Goal: Task Accomplishment & Management: Use online tool/utility

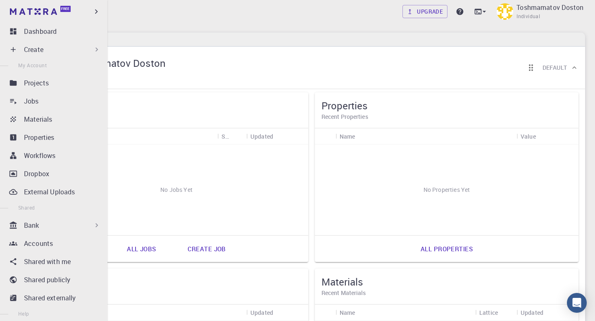
click at [12, 51] on icon at bounding box center [13, 49] width 8 height 8
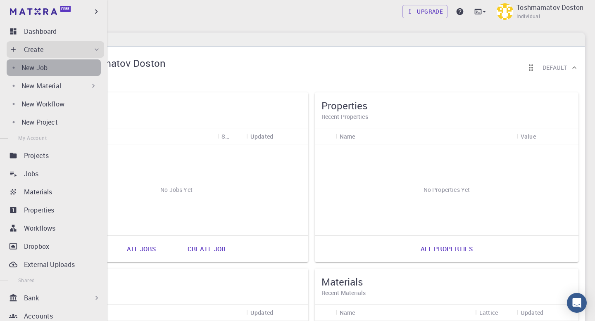
click at [59, 70] on div "New Job" at bounding box center [60, 68] width 79 height 10
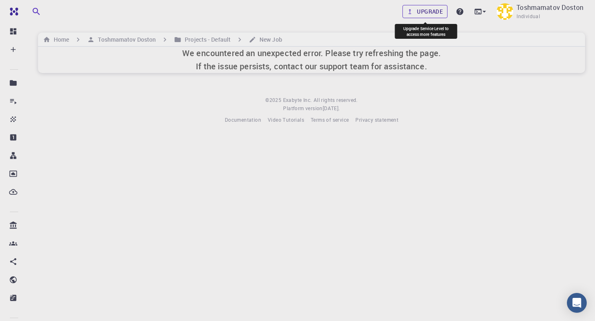
click at [423, 13] on link "Upgrade" at bounding box center [424, 11] width 45 height 13
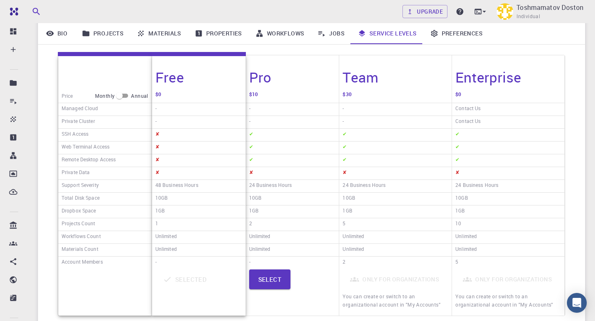
scroll to position [114, 0]
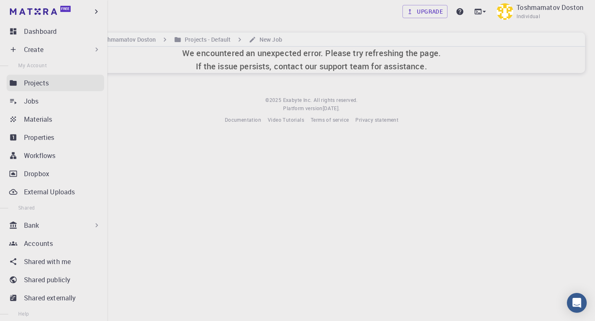
click at [52, 86] on div "Projects" at bounding box center [64, 83] width 80 height 10
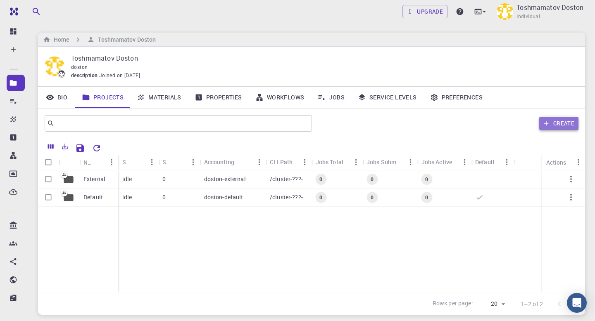
click at [563, 119] on button "Create" at bounding box center [558, 123] width 39 height 13
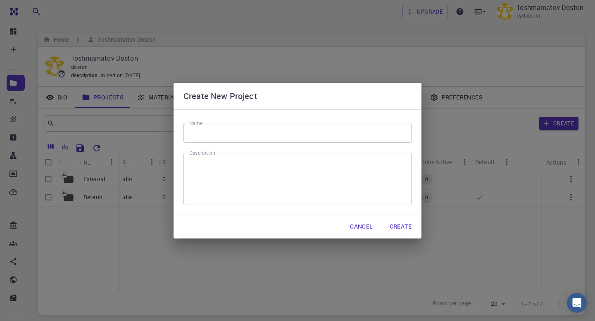
click at [363, 229] on button "Cancel" at bounding box center [361, 227] width 36 height 17
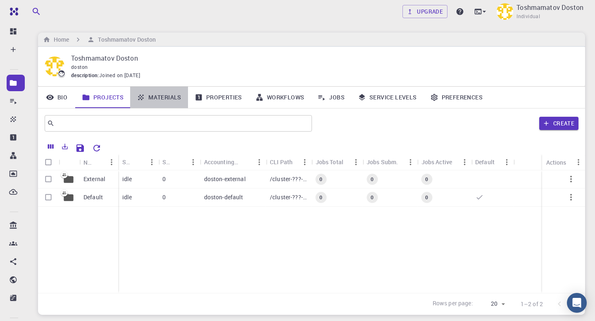
click at [165, 95] on link "Materials" at bounding box center [159, 97] width 58 height 21
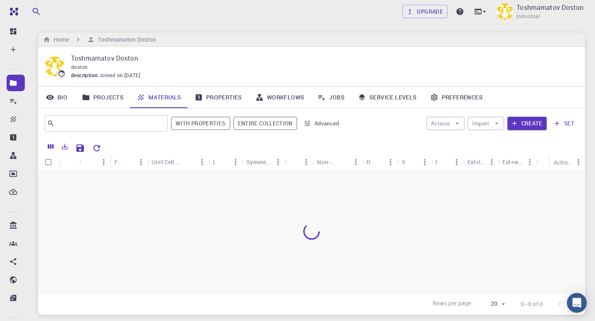
click at [101, 94] on link "Projects" at bounding box center [102, 97] width 55 height 21
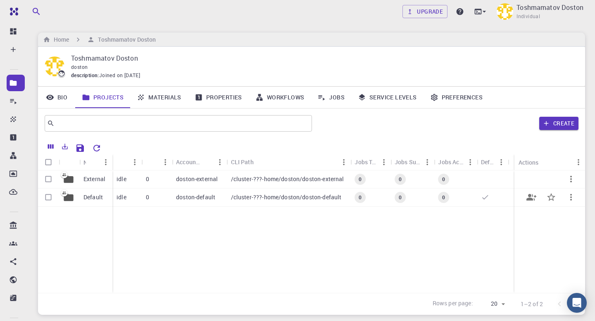
click at [174, 203] on div "doston-default" at bounding box center [199, 198] width 55 height 18
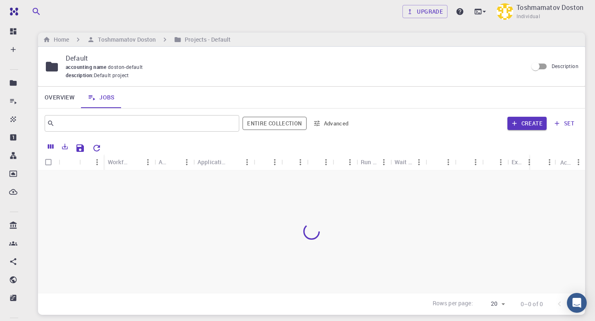
click at [17, 53] on icon at bounding box center [13, 49] width 8 height 8
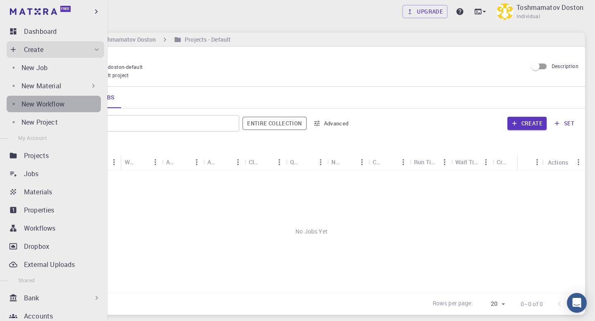
click at [62, 110] on link "New Workflow" at bounding box center [54, 104] width 94 height 17
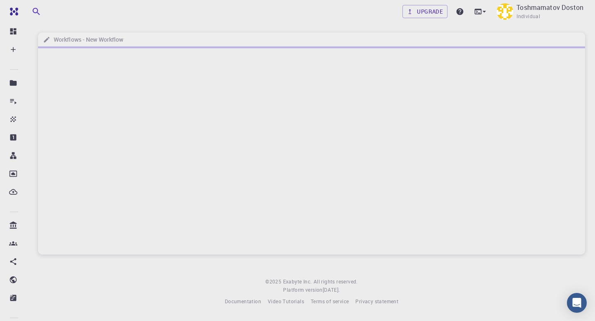
click at [193, 155] on div at bounding box center [311, 151] width 547 height 208
